Goal: Register for event/course

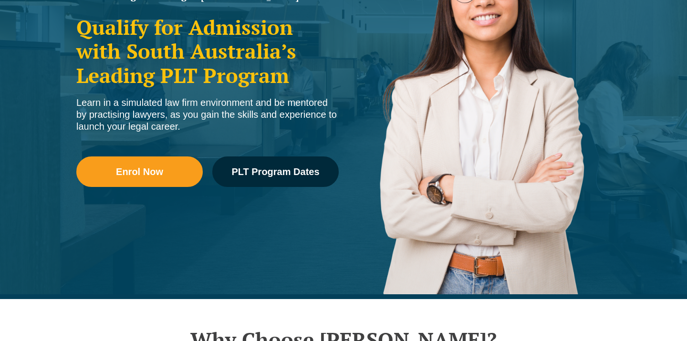
scroll to position [262, 0]
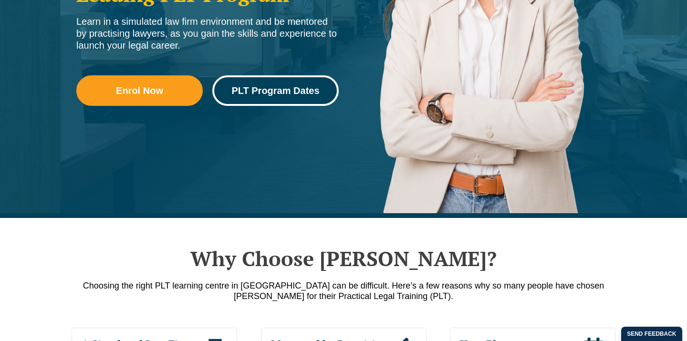
click at [261, 95] on span "PLT Program Dates" at bounding box center [275, 91] width 88 height 10
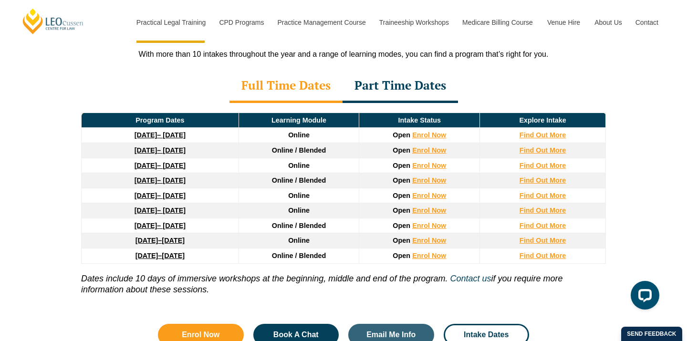
scroll to position [1286, 0]
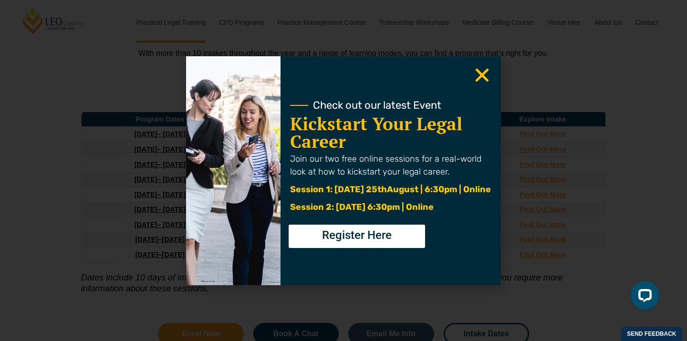
click at [488, 75] on icon "Close" at bounding box center [482, 75] width 19 height 19
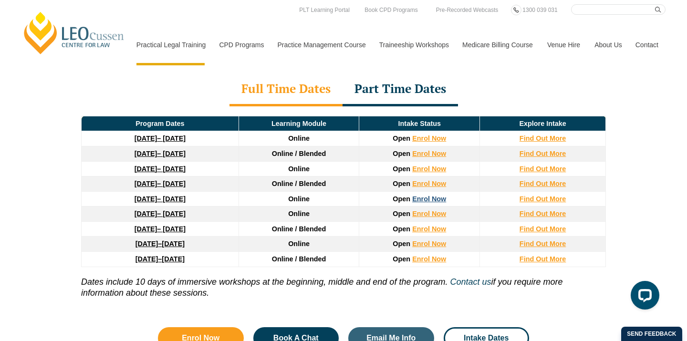
scroll to position [1281, 0]
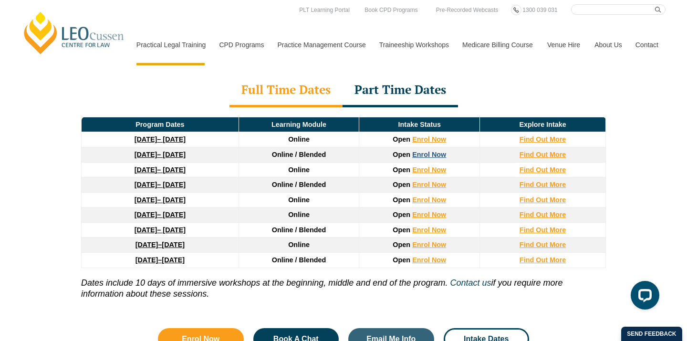
click at [433, 151] on link "Enrol Now" at bounding box center [429, 155] width 34 height 8
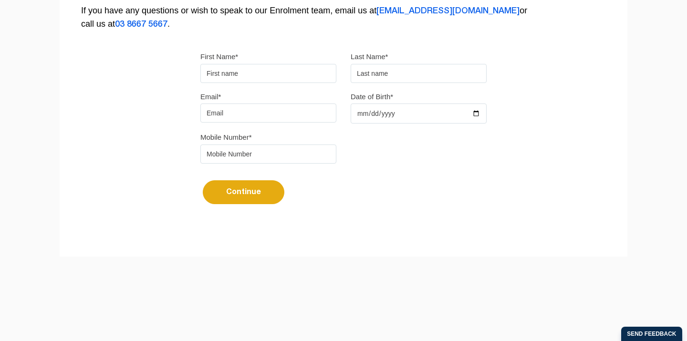
scroll to position [313, 0]
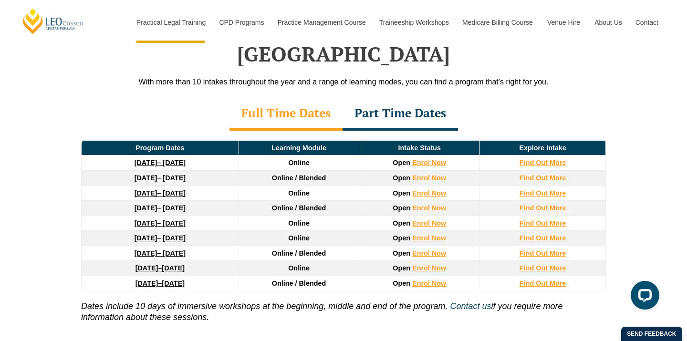
scroll to position [1259, 0]
